Goal: Task Accomplishment & Management: Use online tool/utility

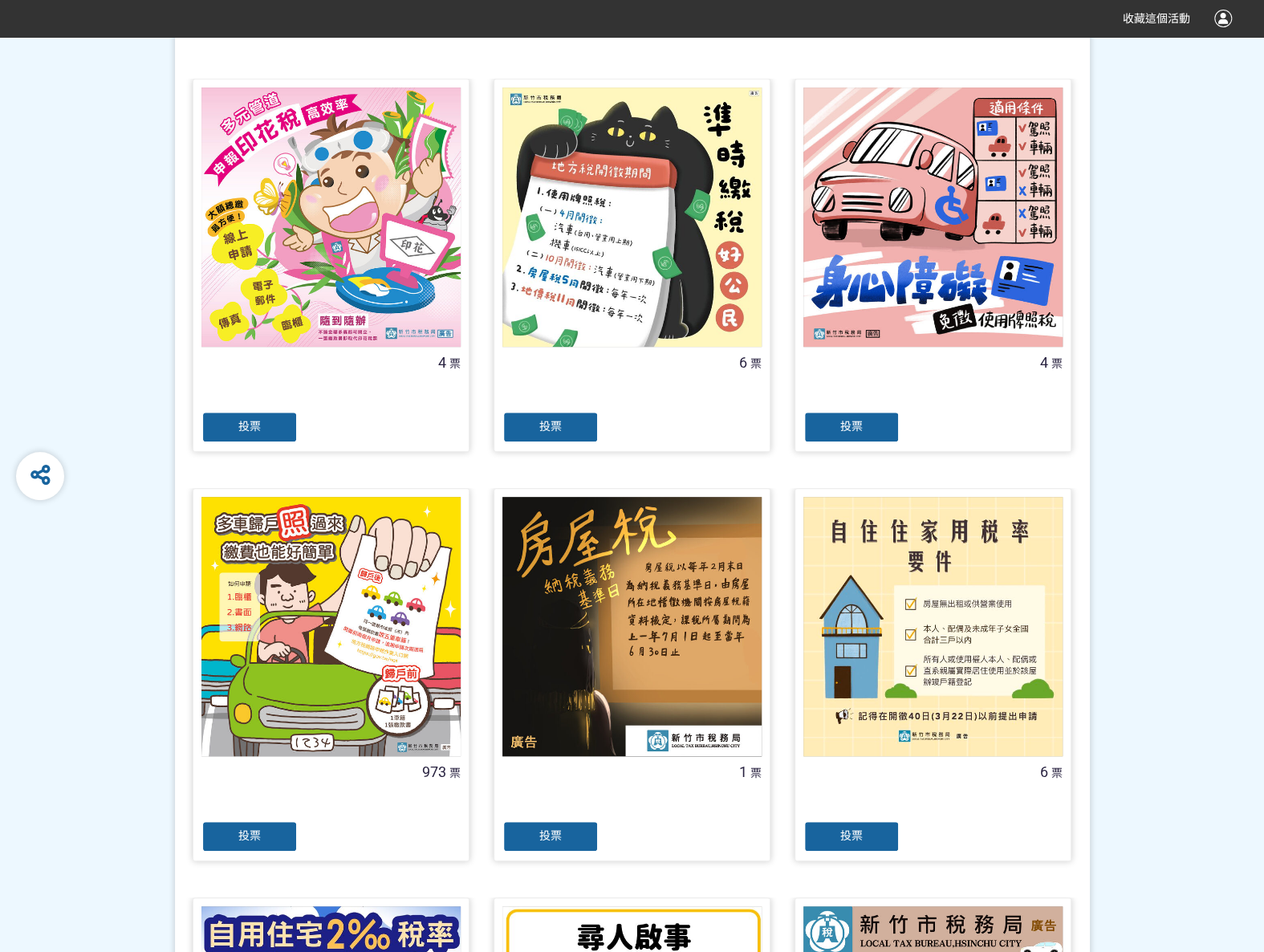
scroll to position [401, 0]
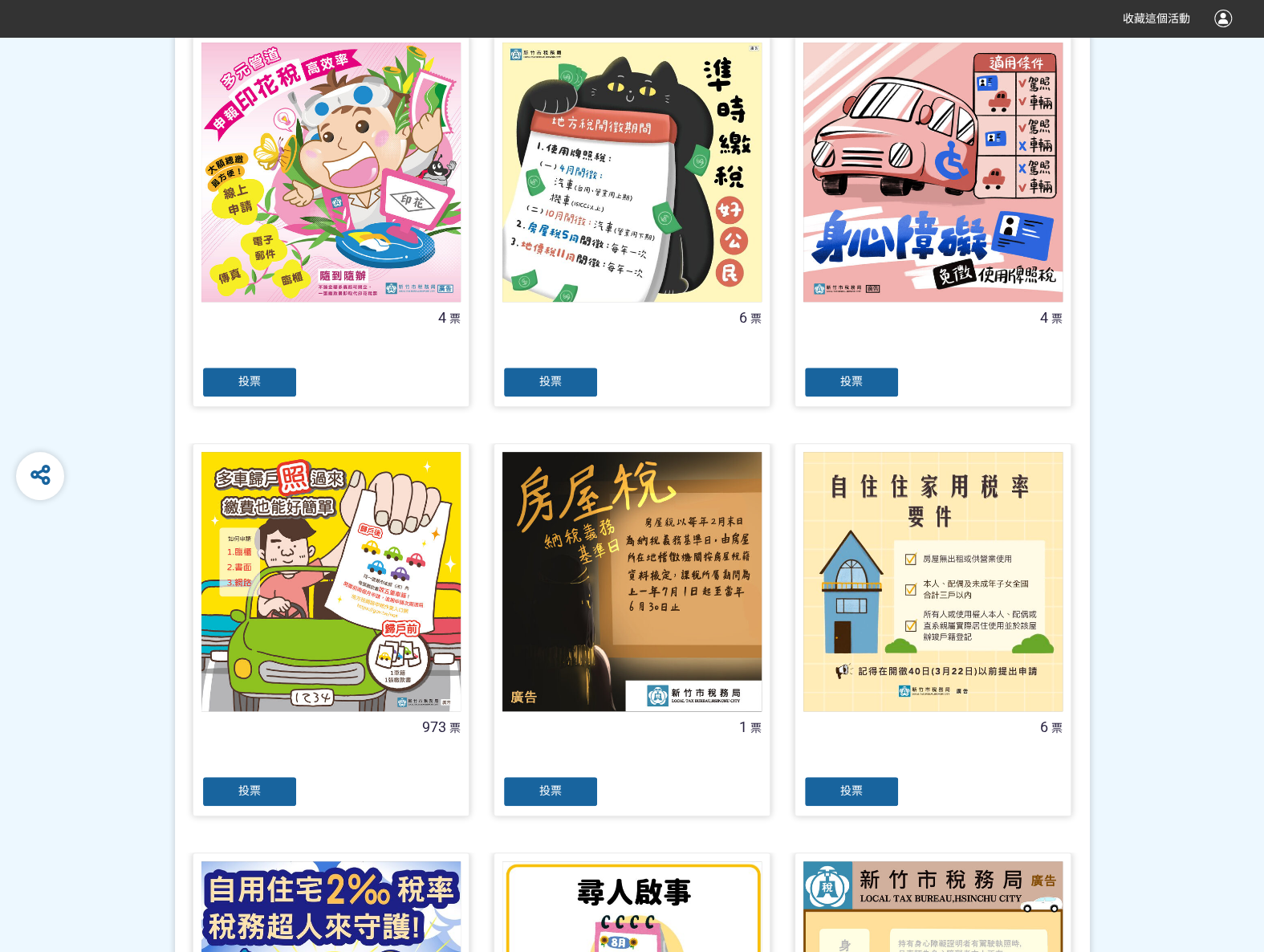
click at [261, 788] on div "投票" at bounding box center [250, 791] width 96 height 32
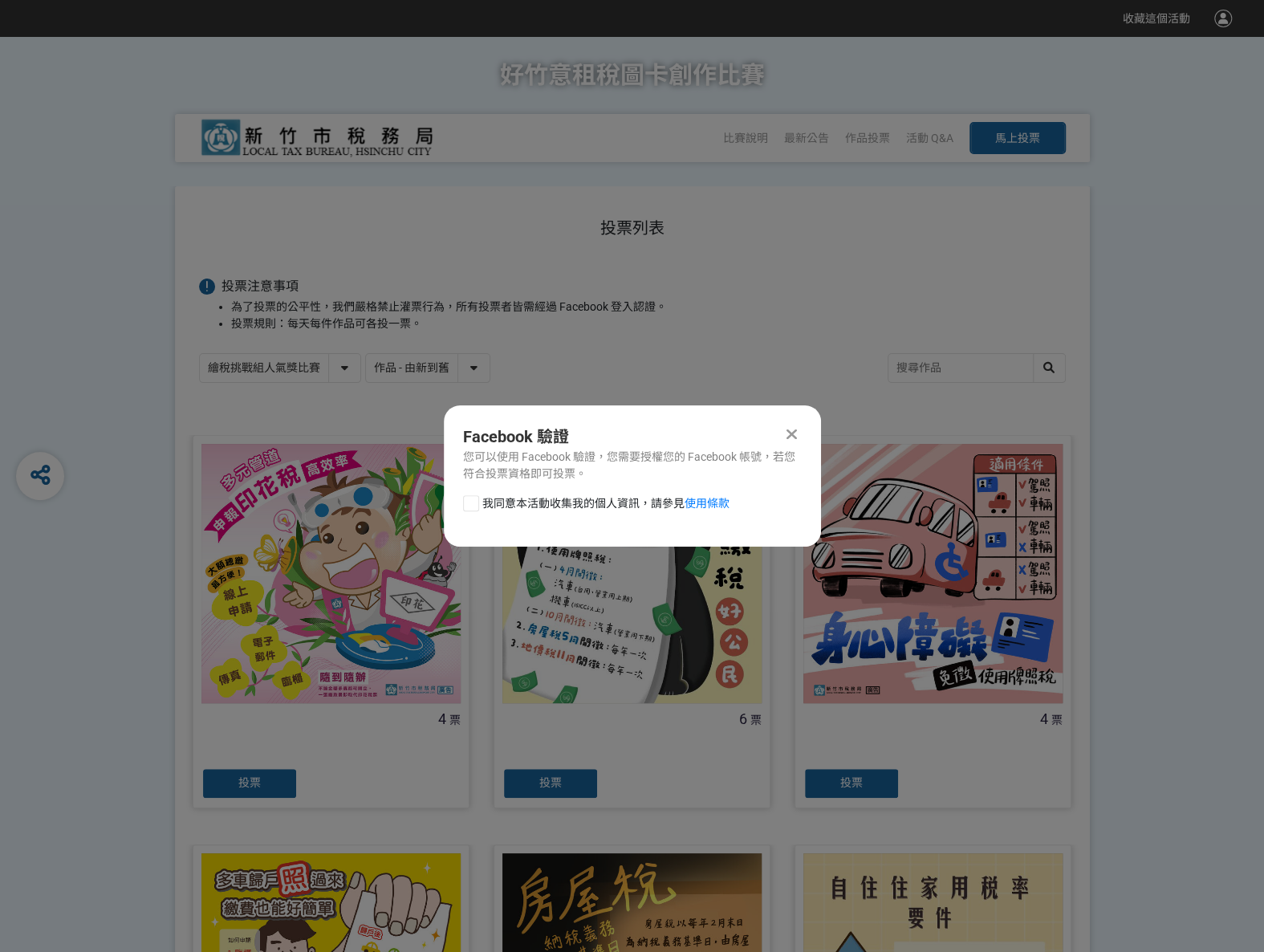
drag, startPoint x: 473, startPoint y: 507, endPoint x: 508, endPoint y: 517, distance: 36.4
click at [473, 507] on div at bounding box center [471, 503] width 16 height 16
checkbox input "true"
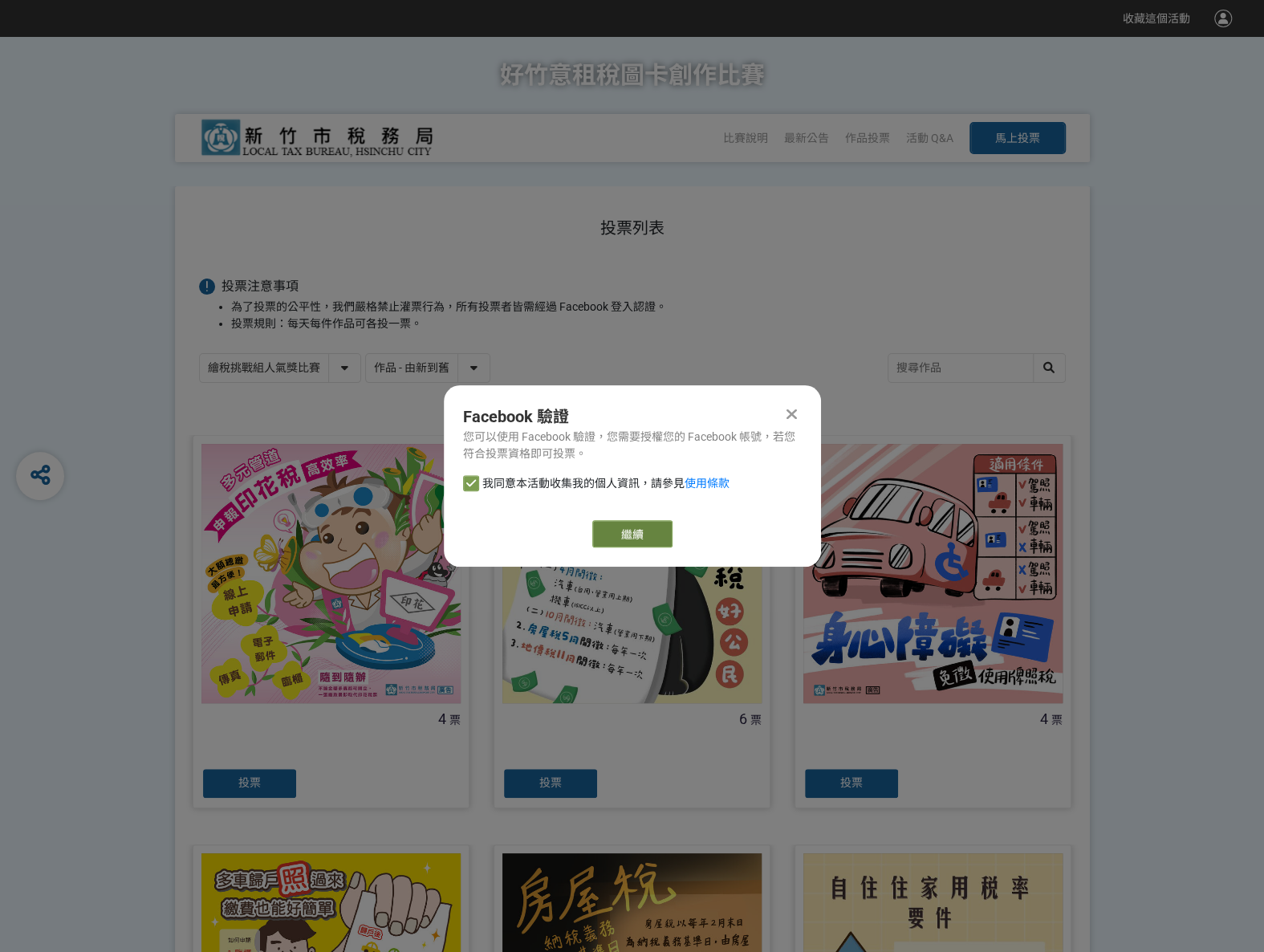
click at [611, 525] on link "繼續" at bounding box center [632, 533] width 80 height 28
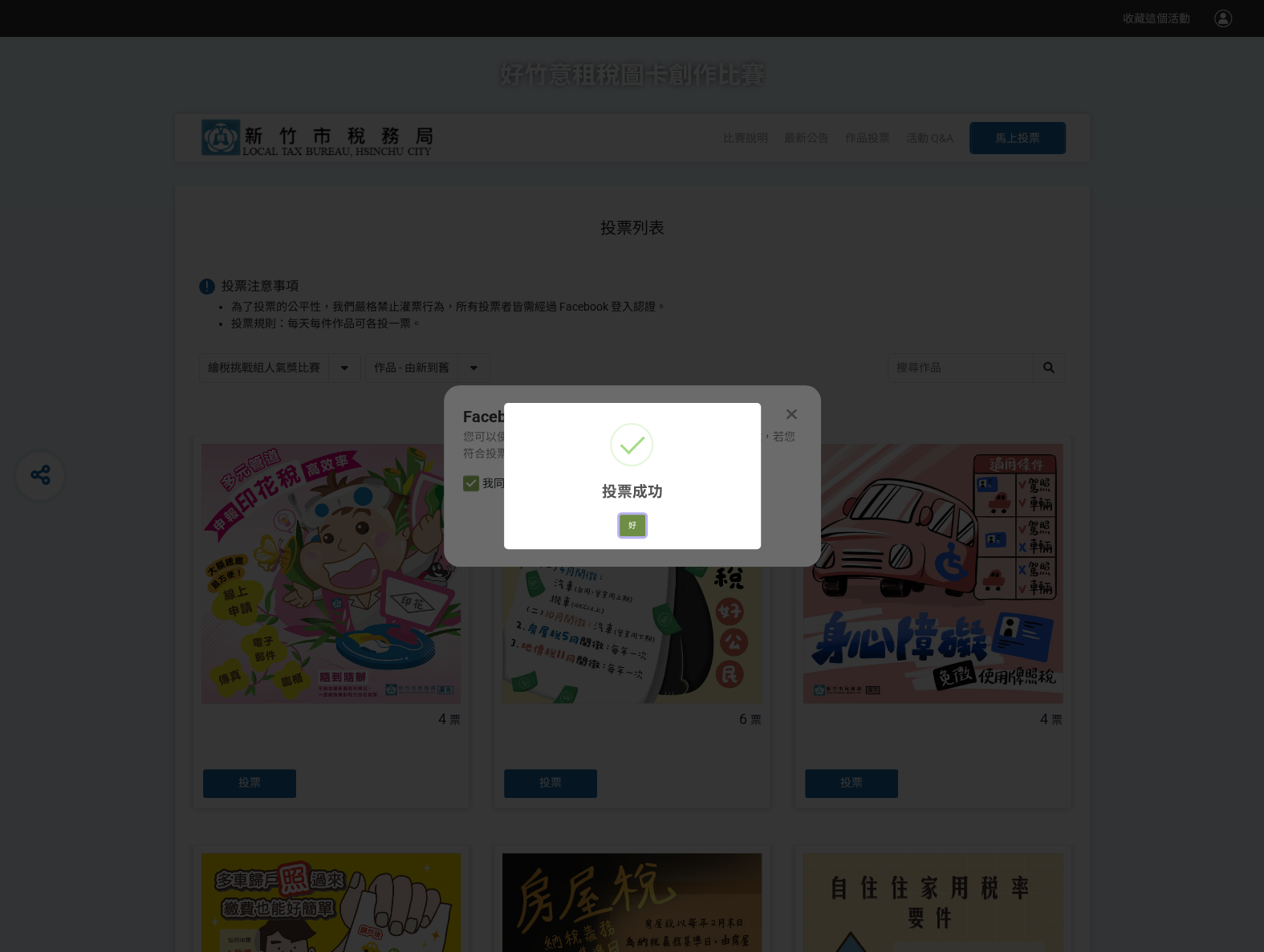
click at [635, 524] on button "好" at bounding box center [632, 525] width 26 height 22
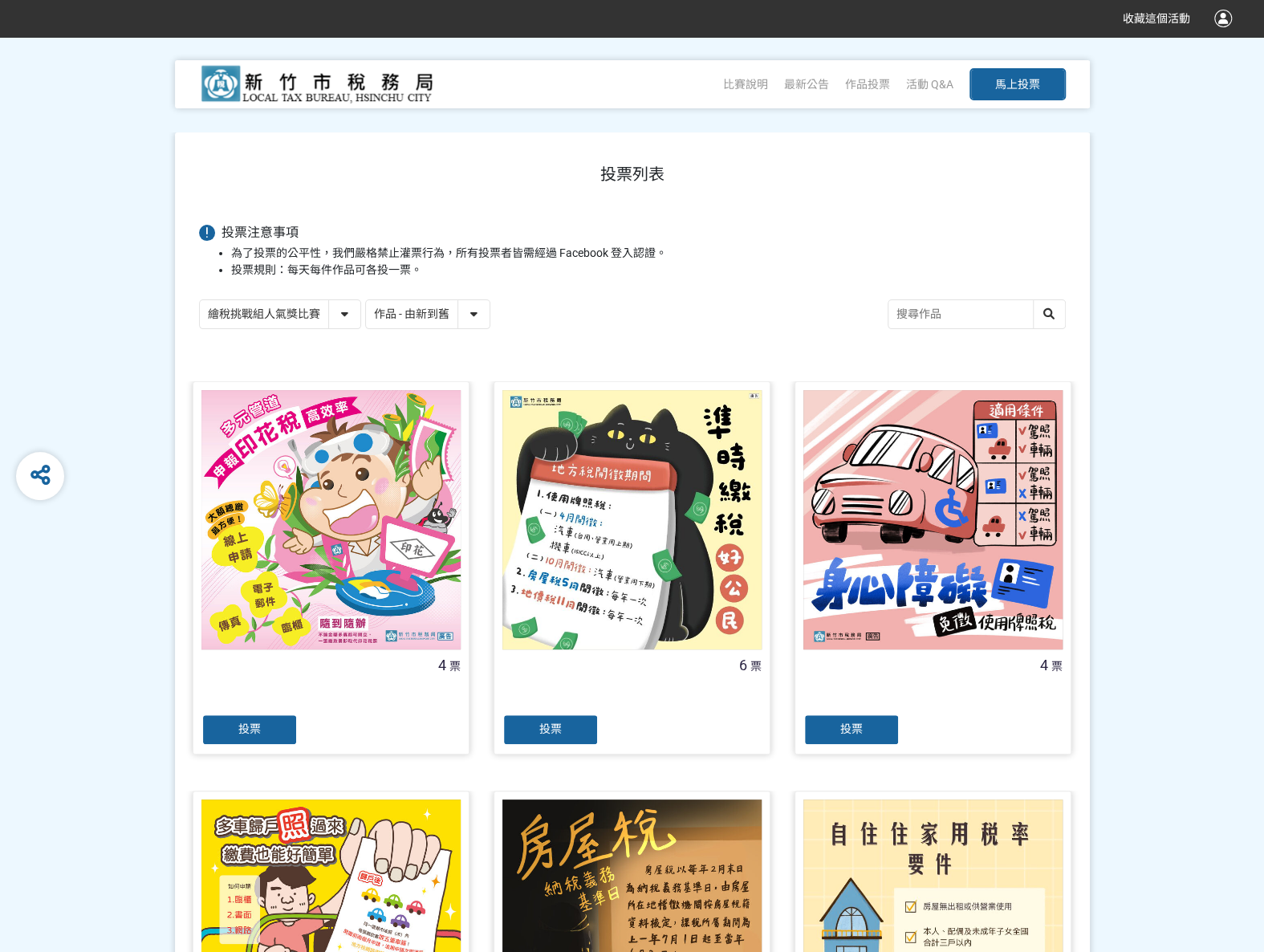
scroll to position [111, 0]
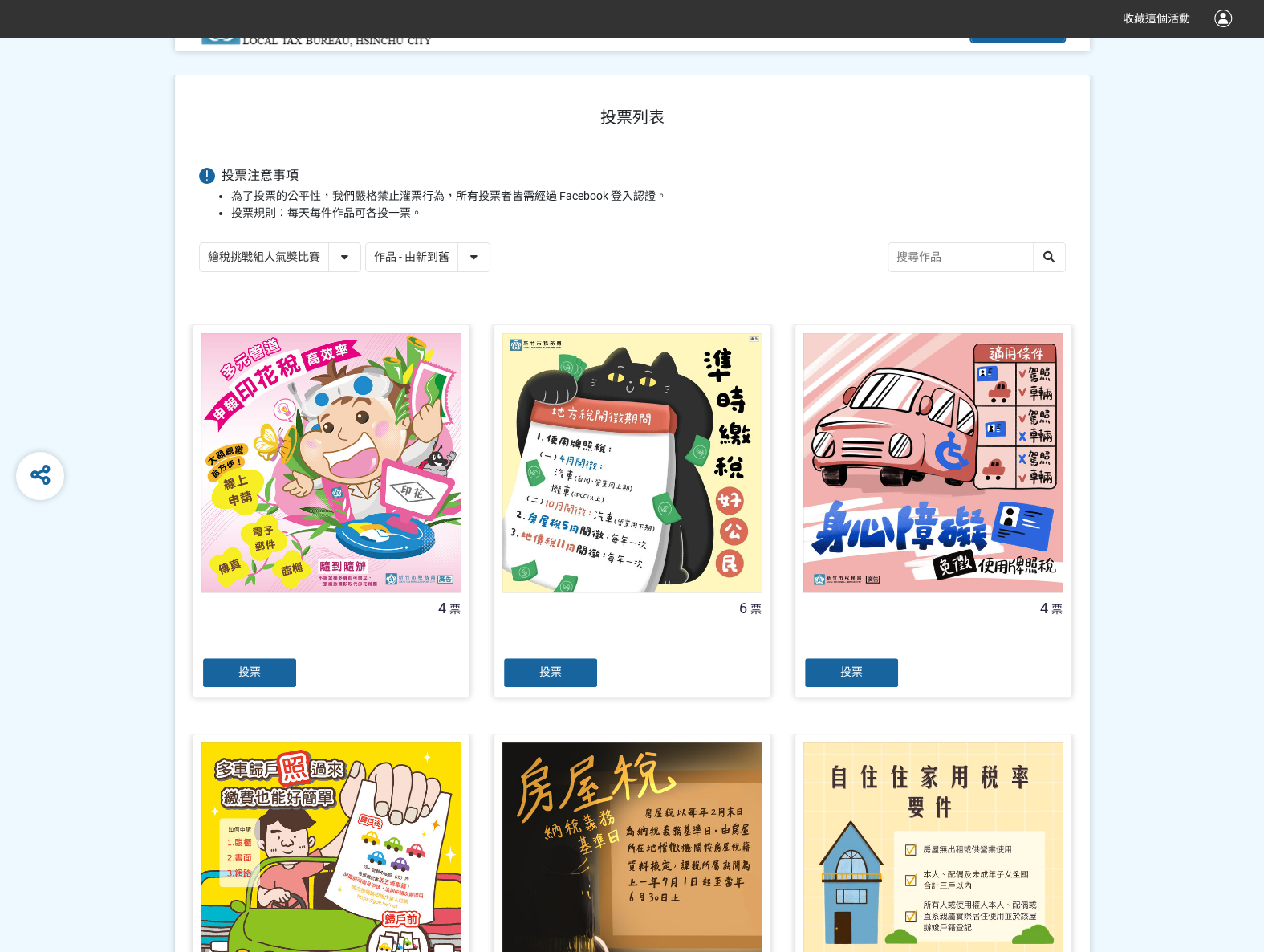
click at [346, 252] on select "繪稅挑戰組人氣獎比賽 活用智繪組人氣獎投票" at bounding box center [280, 258] width 161 height 28
select select "13167"
click at [200, 244] on select "繪稅挑戰組人氣獎比賽 活用智繪組人氣獎投票" at bounding box center [280, 258] width 161 height 28
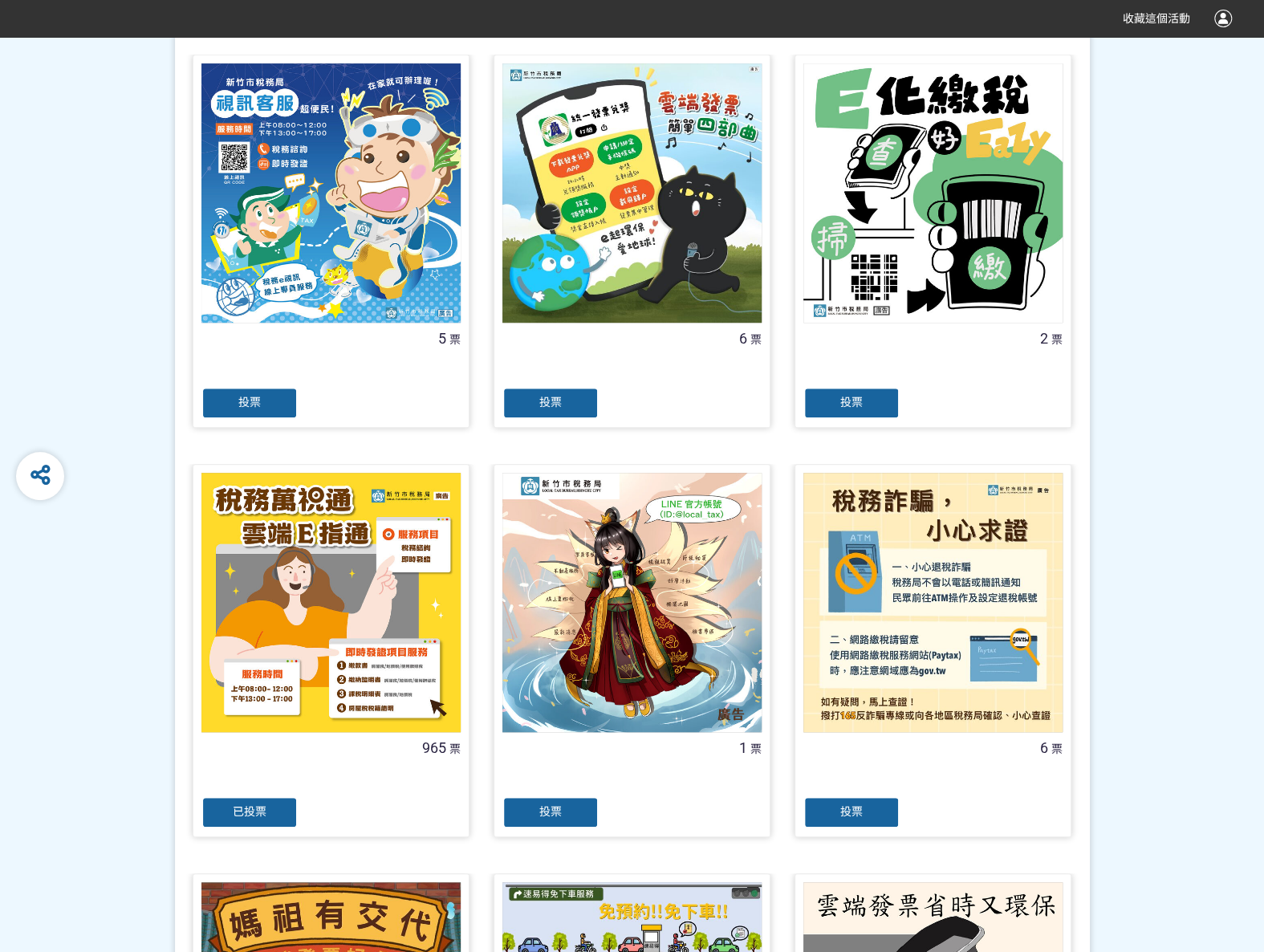
scroll to position [401, 0]
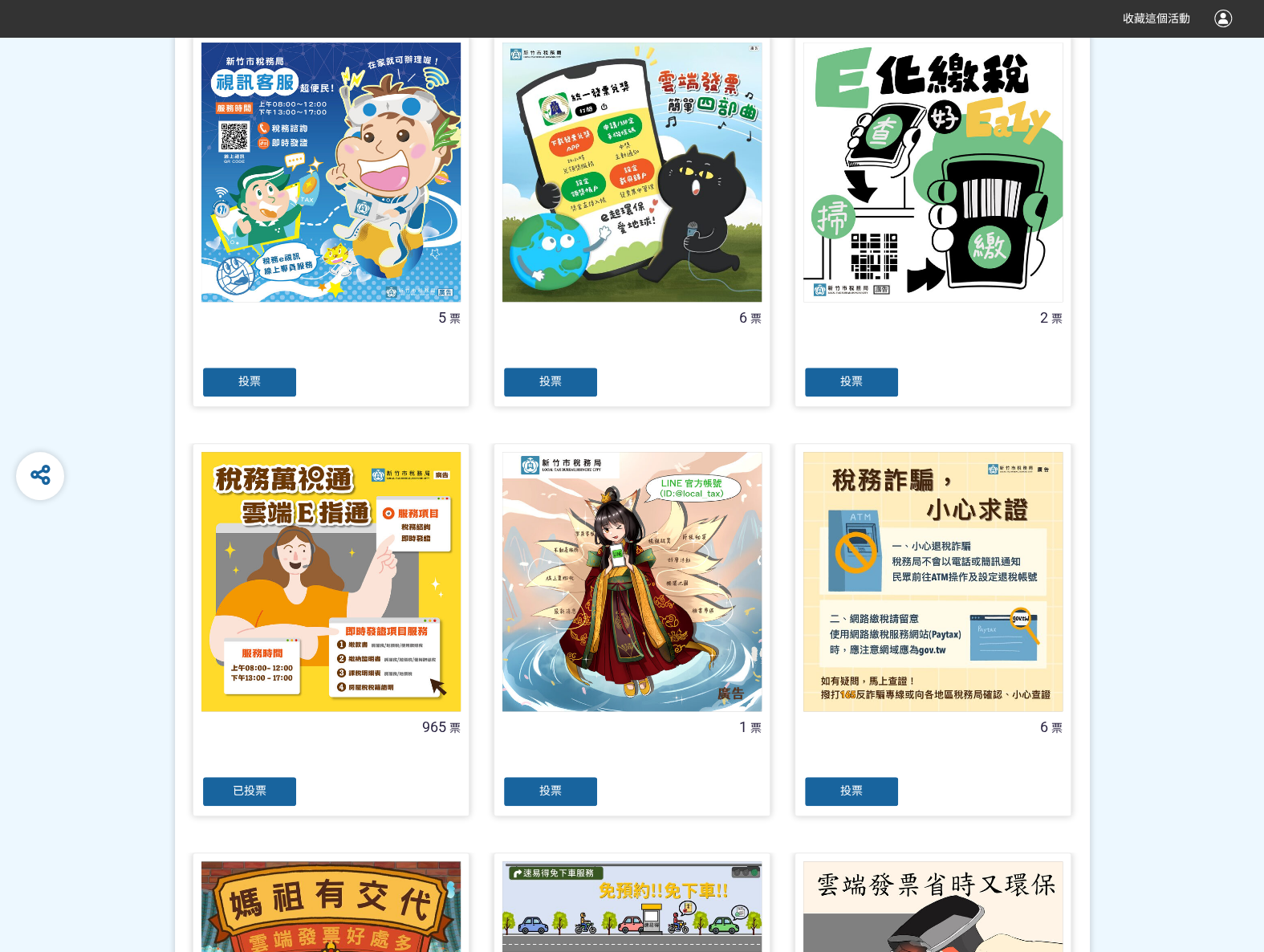
click at [265, 780] on div "已投票" at bounding box center [250, 791] width 96 height 32
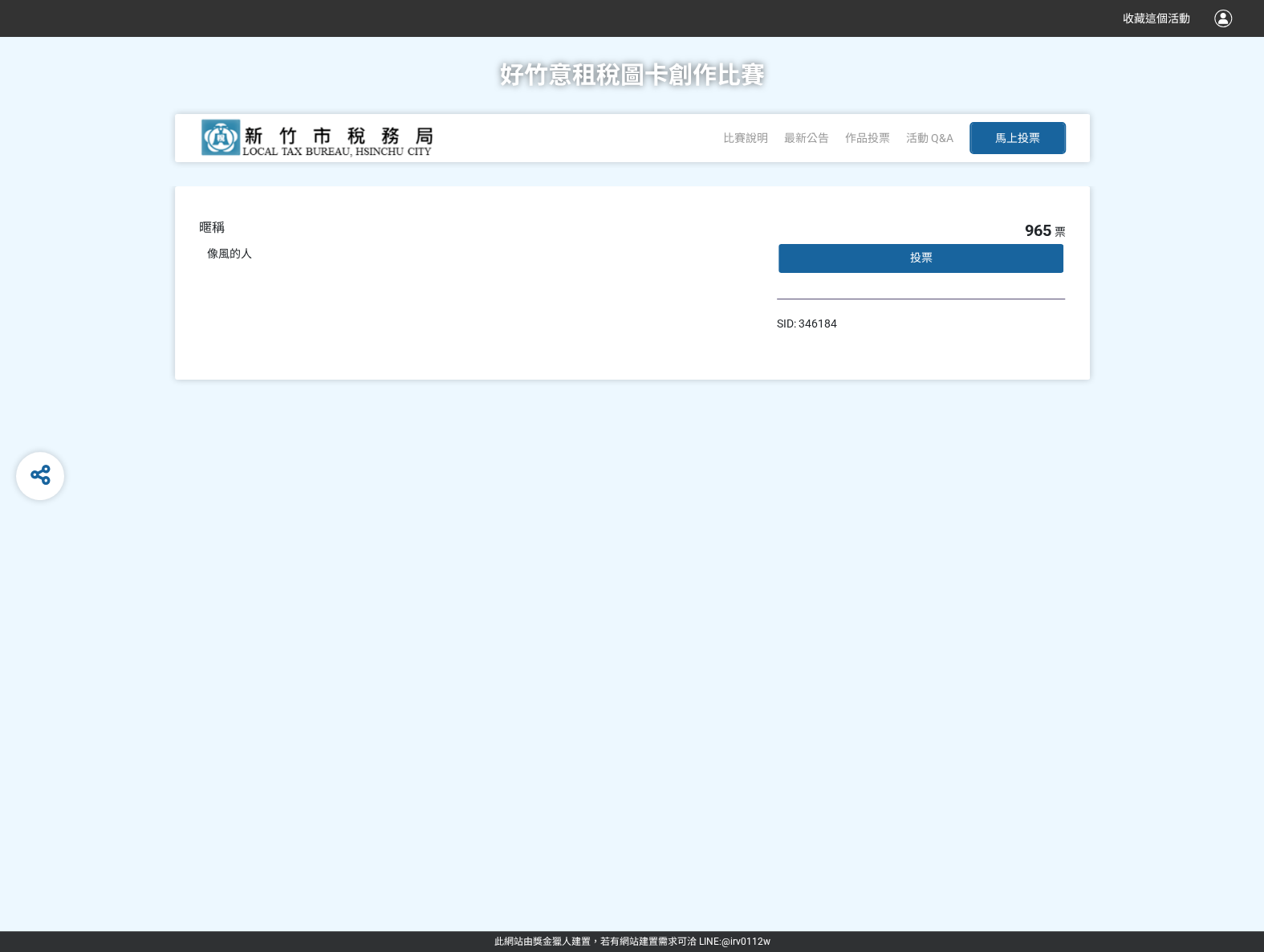
click at [923, 261] on span "投票" at bounding box center [920, 258] width 22 height 12
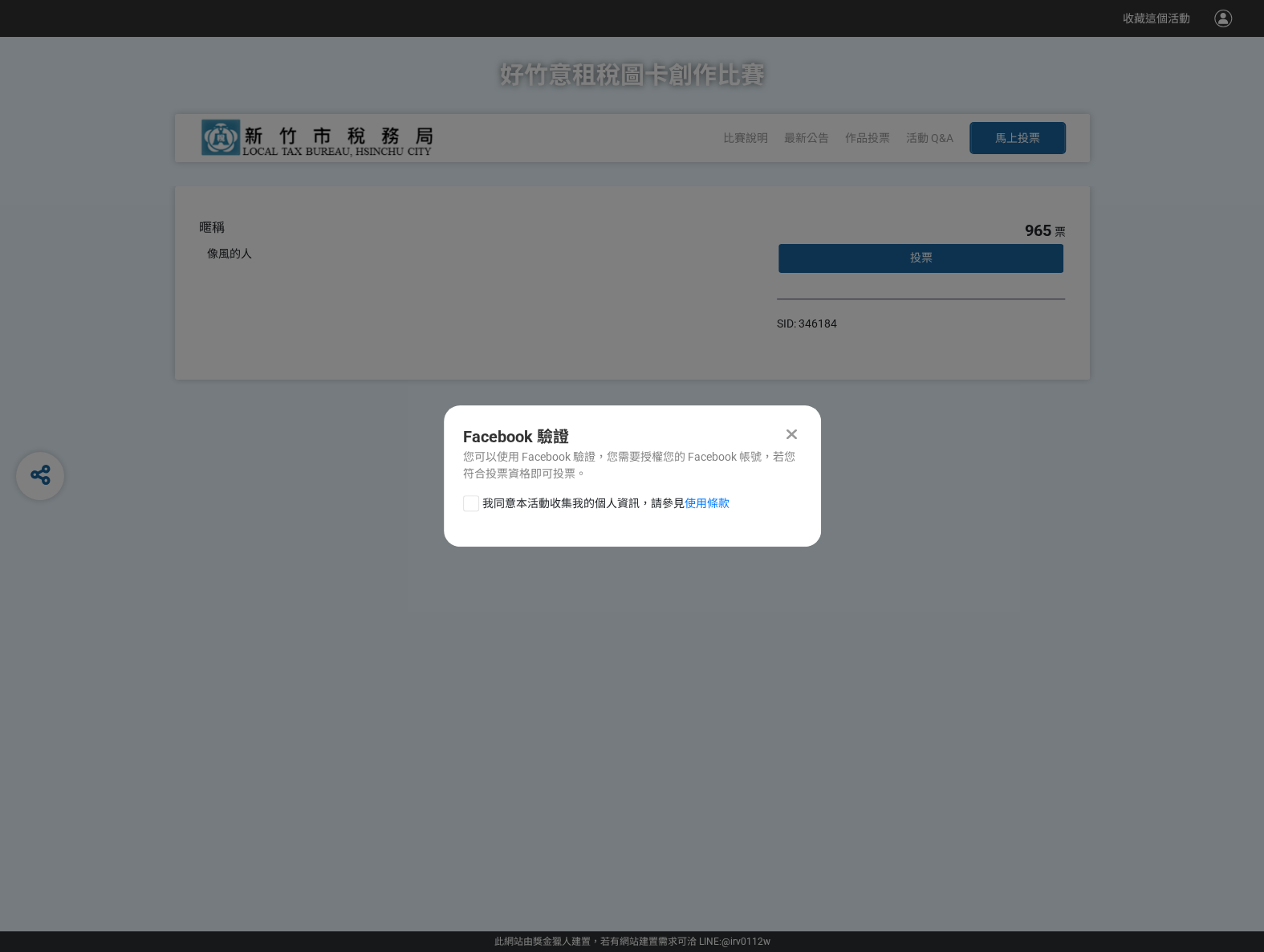
drag, startPoint x: 468, startPoint y: 509, endPoint x: 486, endPoint y: 508, distance: 18.0
click at [468, 508] on div at bounding box center [471, 503] width 16 height 16
checkbox input "true"
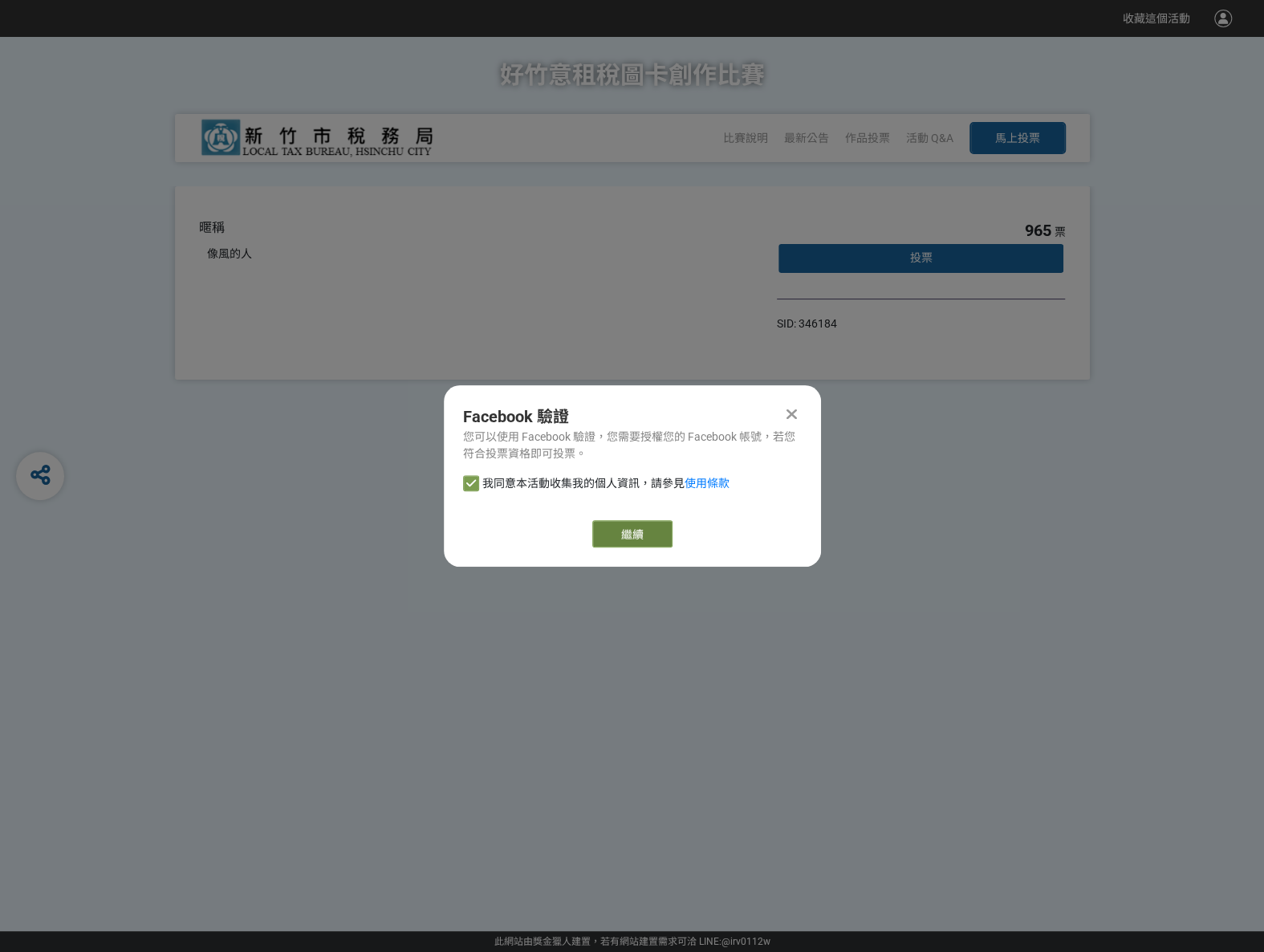
click at [640, 521] on link "繼續" at bounding box center [632, 533] width 80 height 28
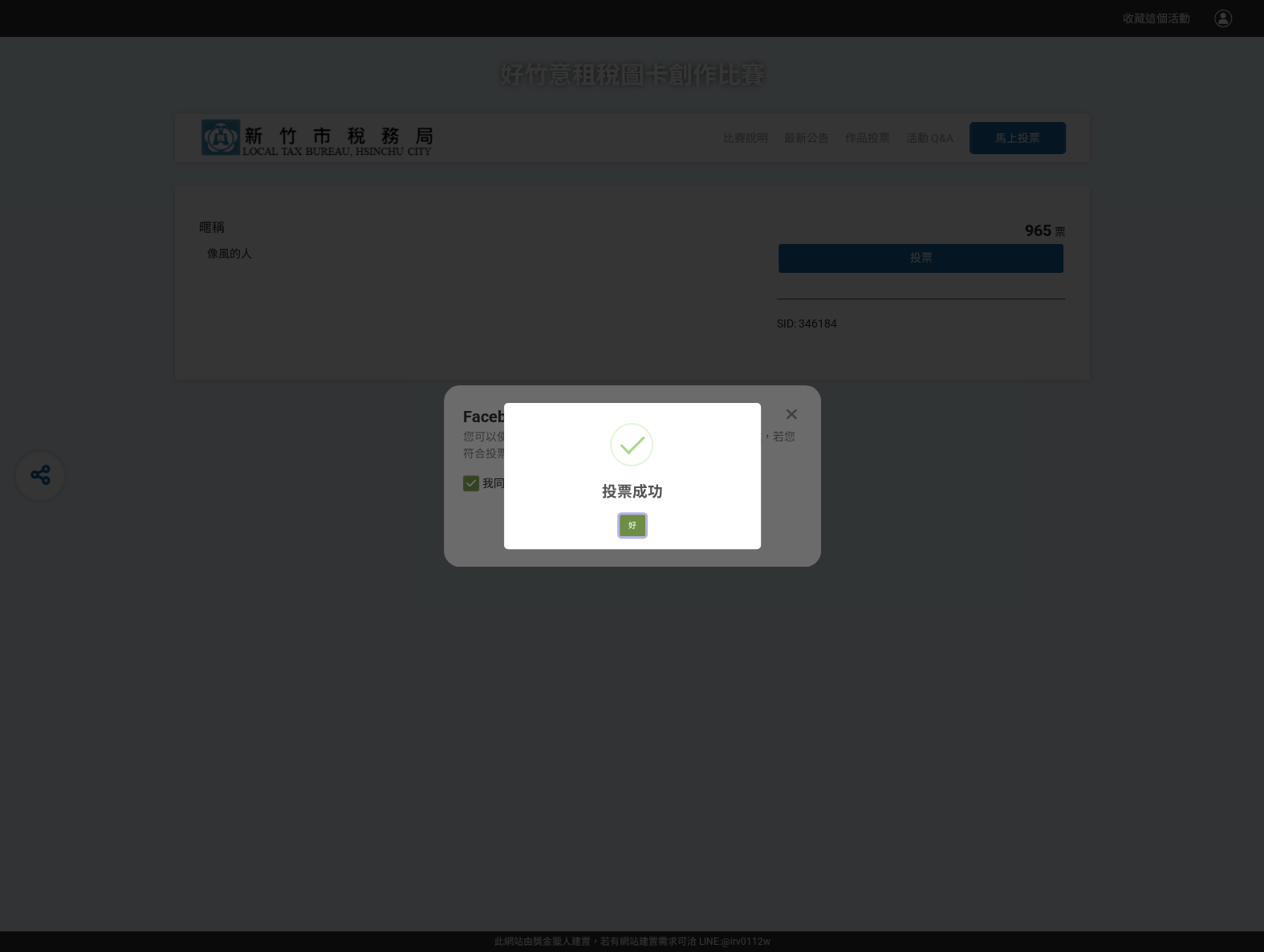
click at [630, 522] on button "好" at bounding box center [632, 525] width 26 height 22
